Goal: Check status

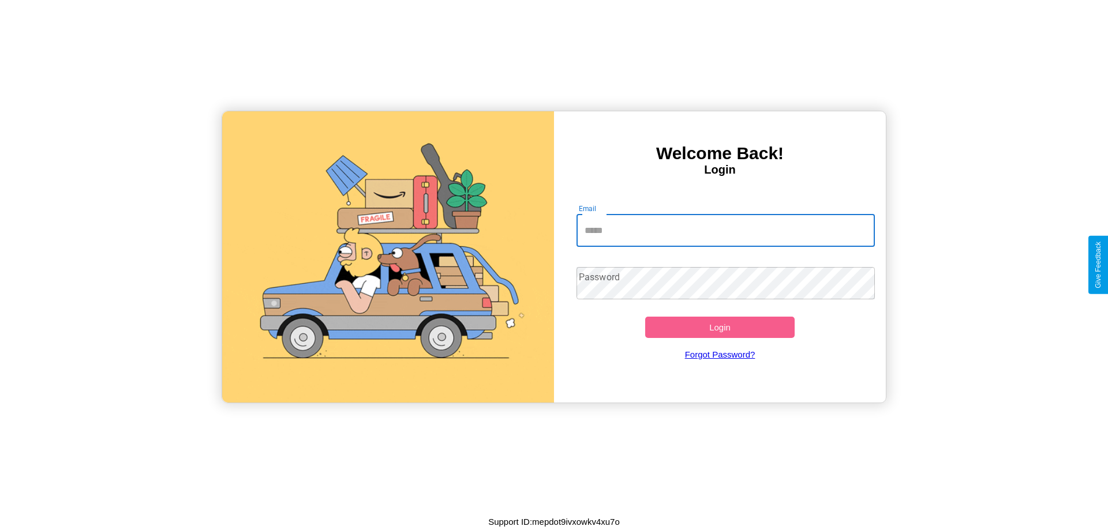
click at [725, 230] on input "Email" at bounding box center [725, 231] width 299 height 32
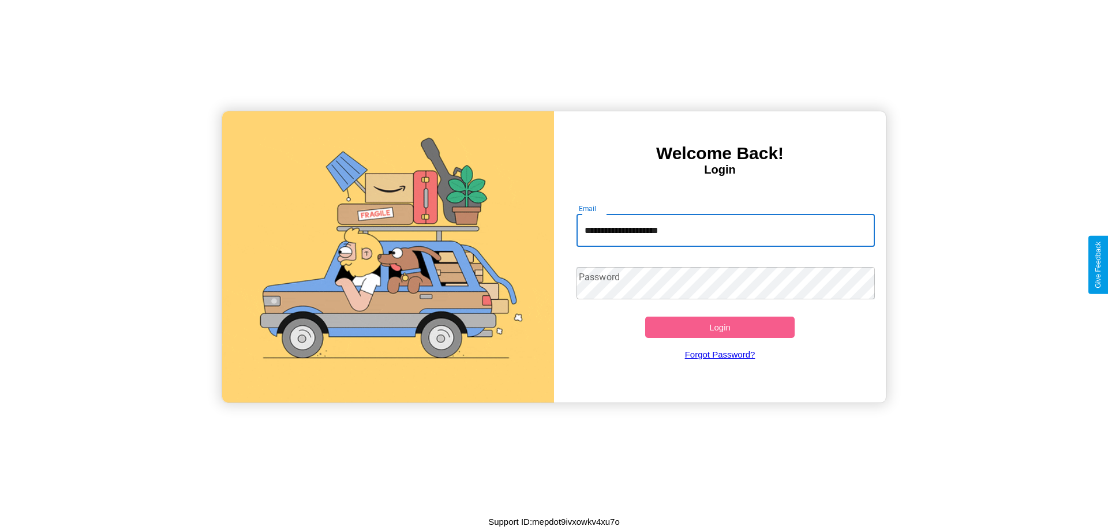
type input "**********"
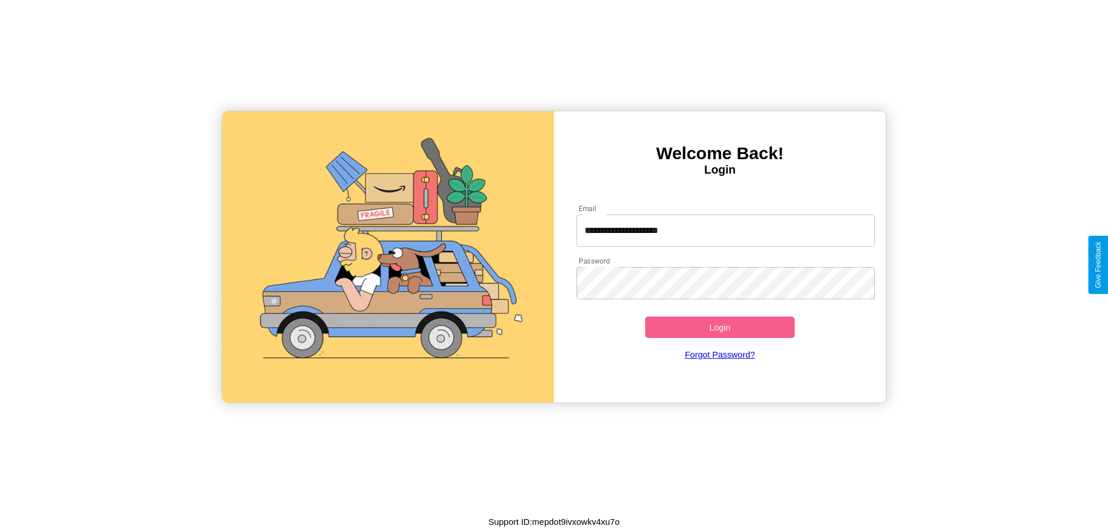
click at [720, 327] on button "Login" at bounding box center [719, 327] width 149 height 21
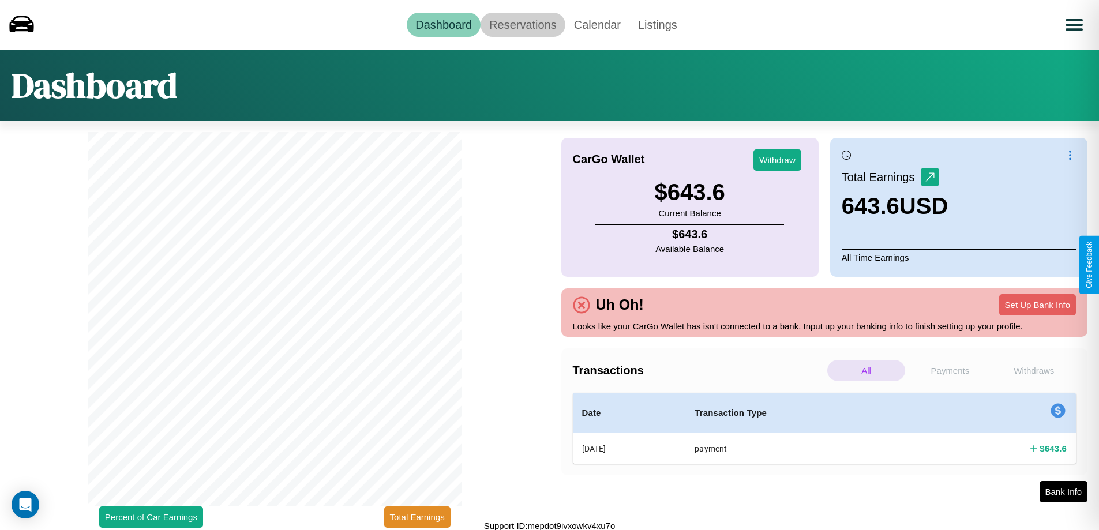
click at [523, 24] on link "Reservations" at bounding box center [523, 25] width 85 height 24
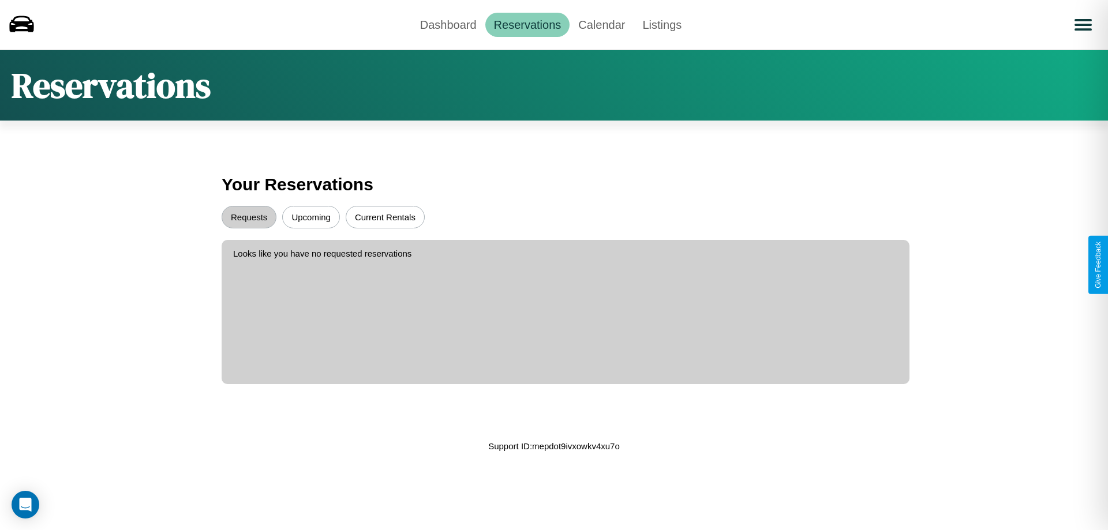
click at [311, 217] on button "Upcoming" at bounding box center [311, 217] width 58 height 23
click at [249, 217] on button "Requests" at bounding box center [249, 217] width 55 height 23
click at [448, 24] on link "Dashboard" at bounding box center [448, 25] width 74 height 24
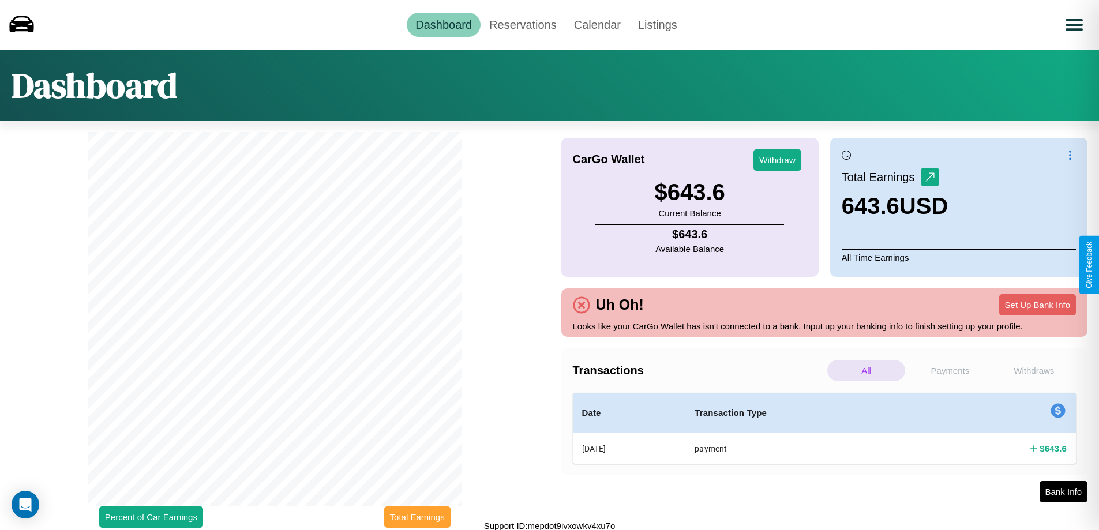
click at [417, 517] on button "Total Earnings" at bounding box center [417, 517] width 66 height 21
